Goal: Navigation & Orientation: Find specific page/section

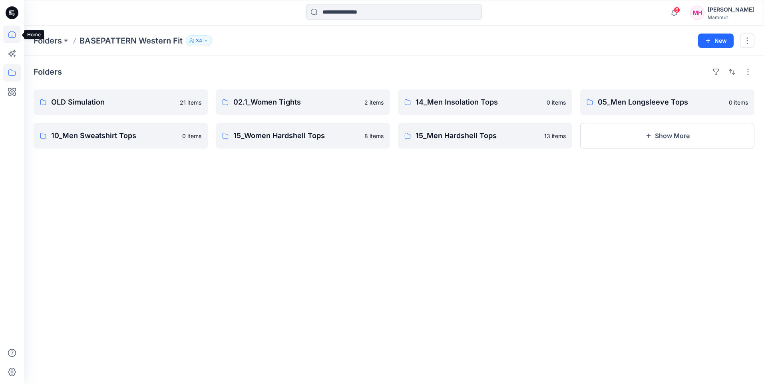
click at [9, 32] on icon at bounding box center [12, 35] width 18 height 18
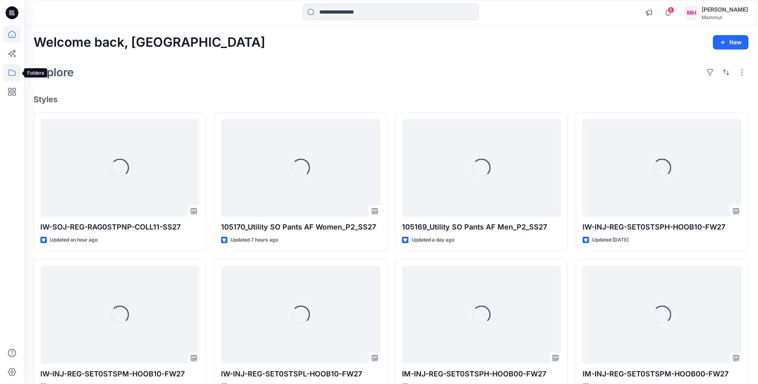
click at [16, 72] on icon at bounding box center [12, 73] width 18 height 18
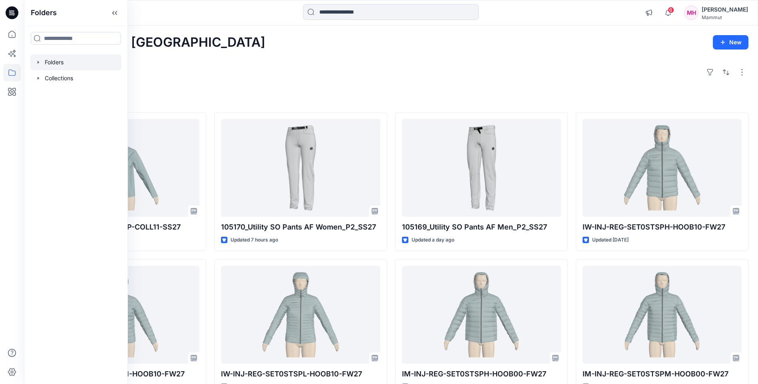
click at [51, 62] on div at bounding box center [75, 62] width 91 height 16
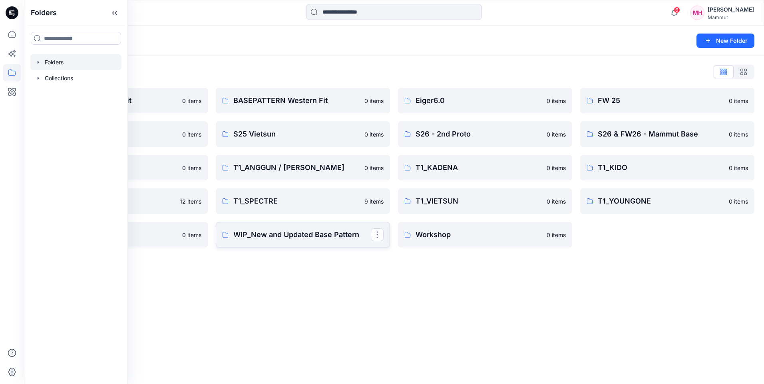
click at [242, 235] on p "WIP_New and Updated Base Pattern" at bounding box center [301, 234] width 137 height 11
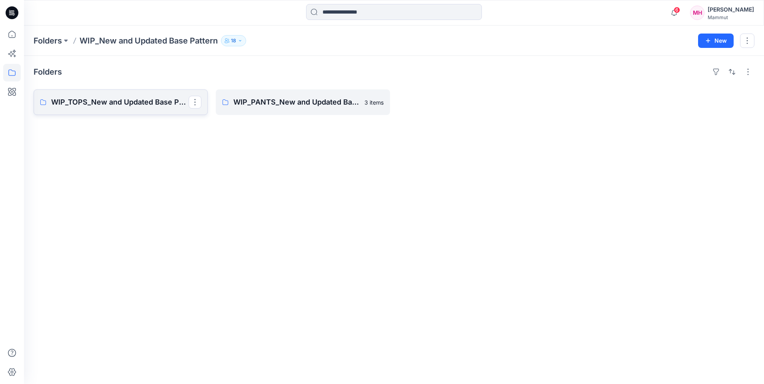
click at [122, 103] on p "WIP_TOPS_New and Updated Base Patterns" at bounding box center [119, 102] width 137 height 11
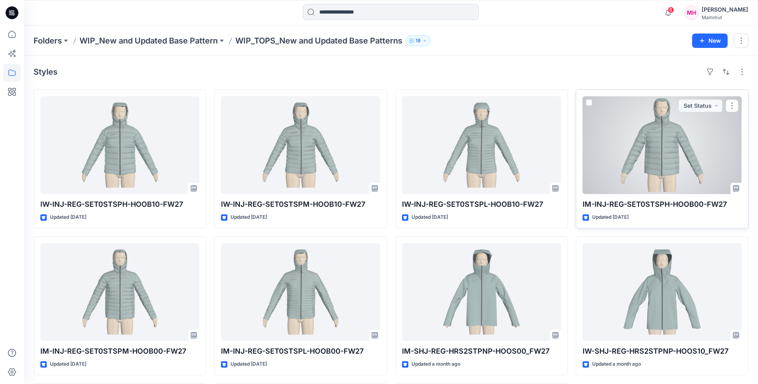
click at [666, 161] on div at bounding box center [662, 145] width 159 height 98
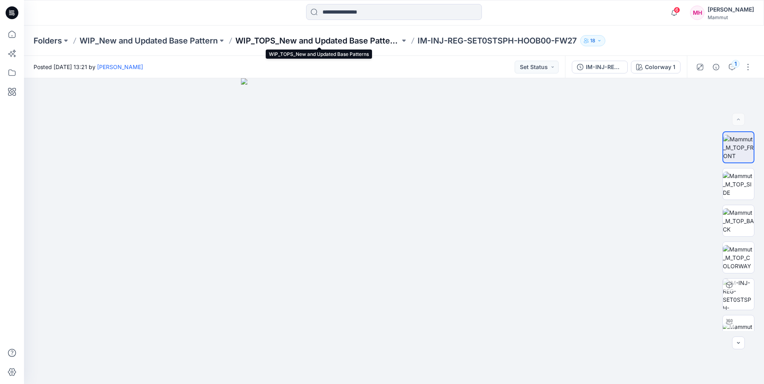
click at [316, 38] on p "WIP_TOPS_New and Updated Base Patterns" at bounding box center [317, 40] width 165 height 11
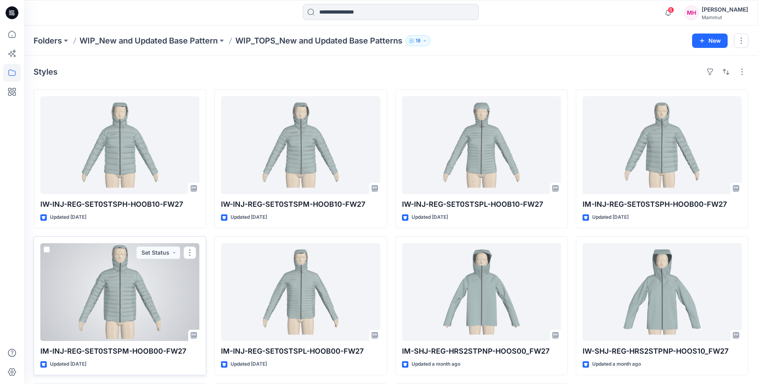
click at [106, 278] on div at bounding box center [119, 292] width 159 height 98
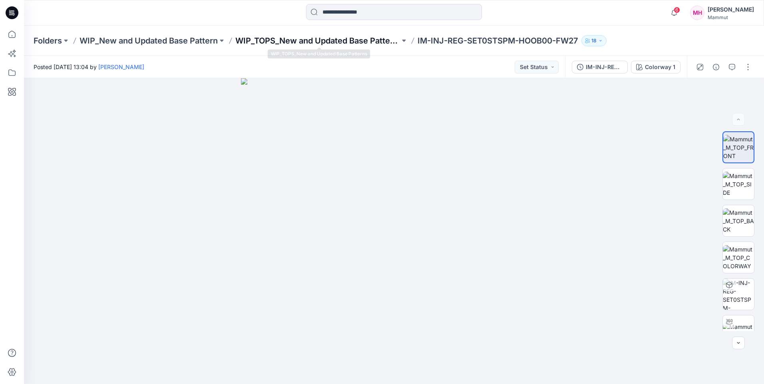
click at [285, 43] on p "WIP_TOPS_New and Updated Base Patterns" at bounding box center [317, 40] width 165 height 11
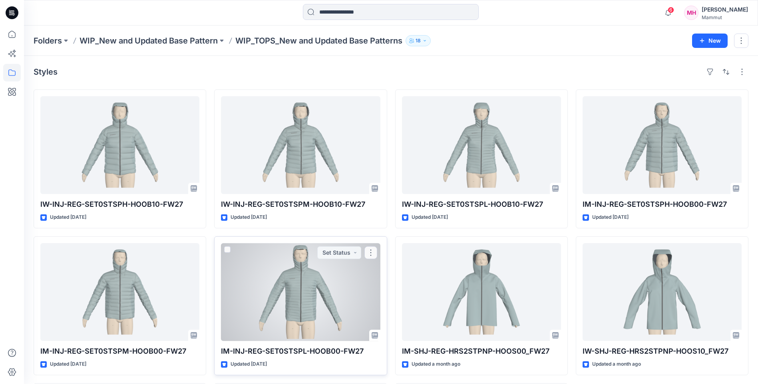
click at [312, 291] on div at bounding box center [300, 292] width 159 height 98
